Goal: Check status: Check status

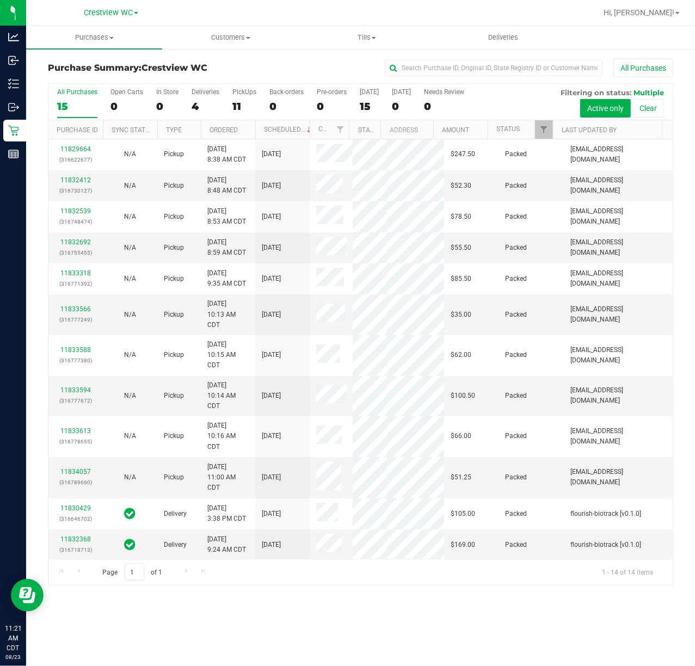
click at [238, 95] on div "PickUps" at bounding box center [244, 92] width 24 height 8
click at [0, 0] on input "PickUps 11" at bounding box center [0, 0] width 0 height 0
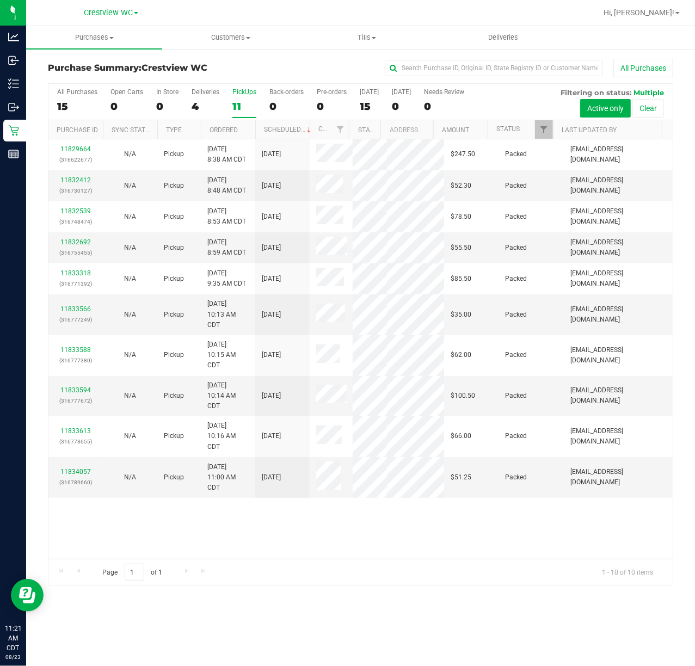
scroll to position [9, 0]
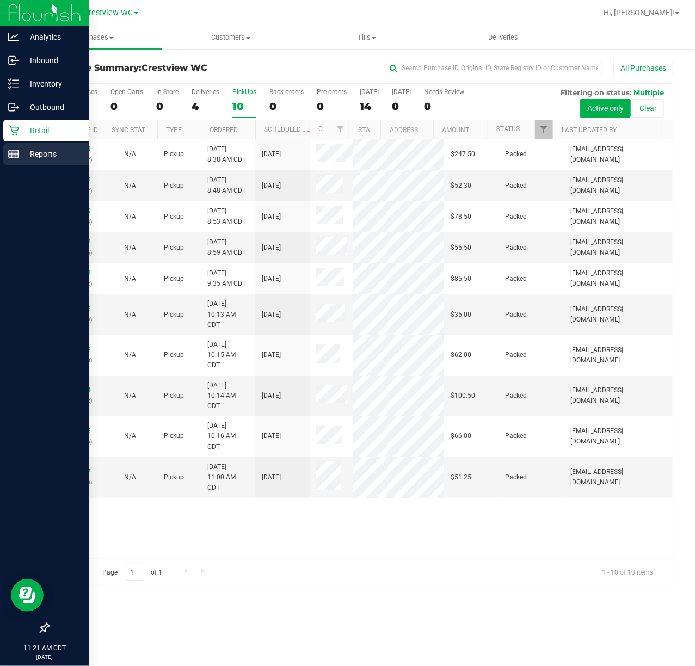
click at [2, 157] on link "Reports" at bounding box center [44, 154] width 89 height 23
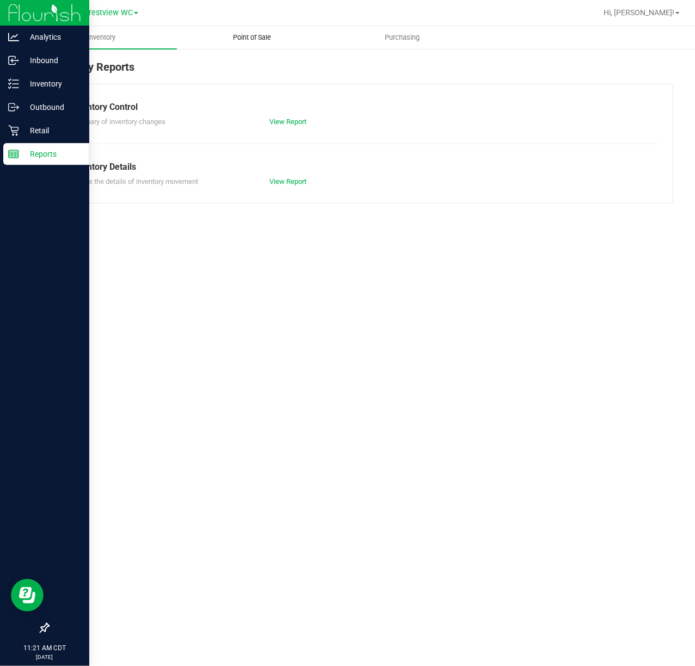
click at [263, 33] on span "Point of Sale" at bounding box center [251, 38] width 67 height 10
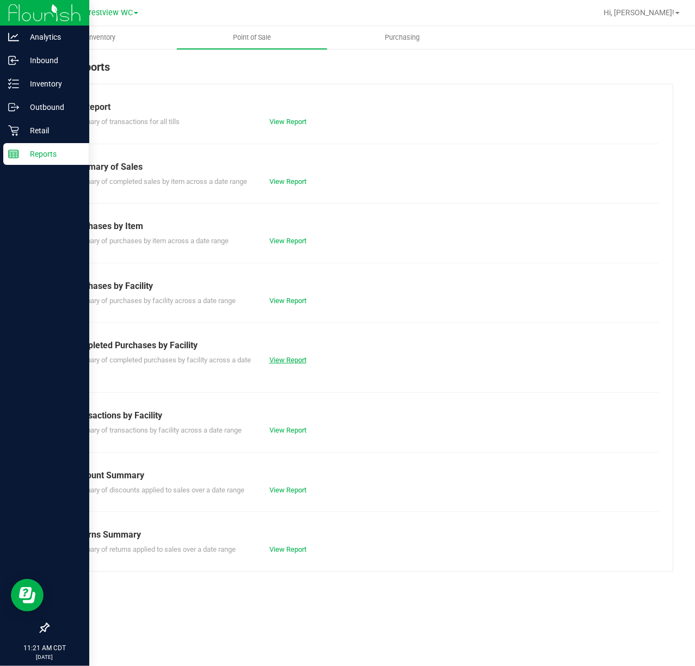
click at [287, 359] on link "View Report" at bounding box center [287, 360] width 37 height 8
